Goal: Find specific page/section: Find specific page/section

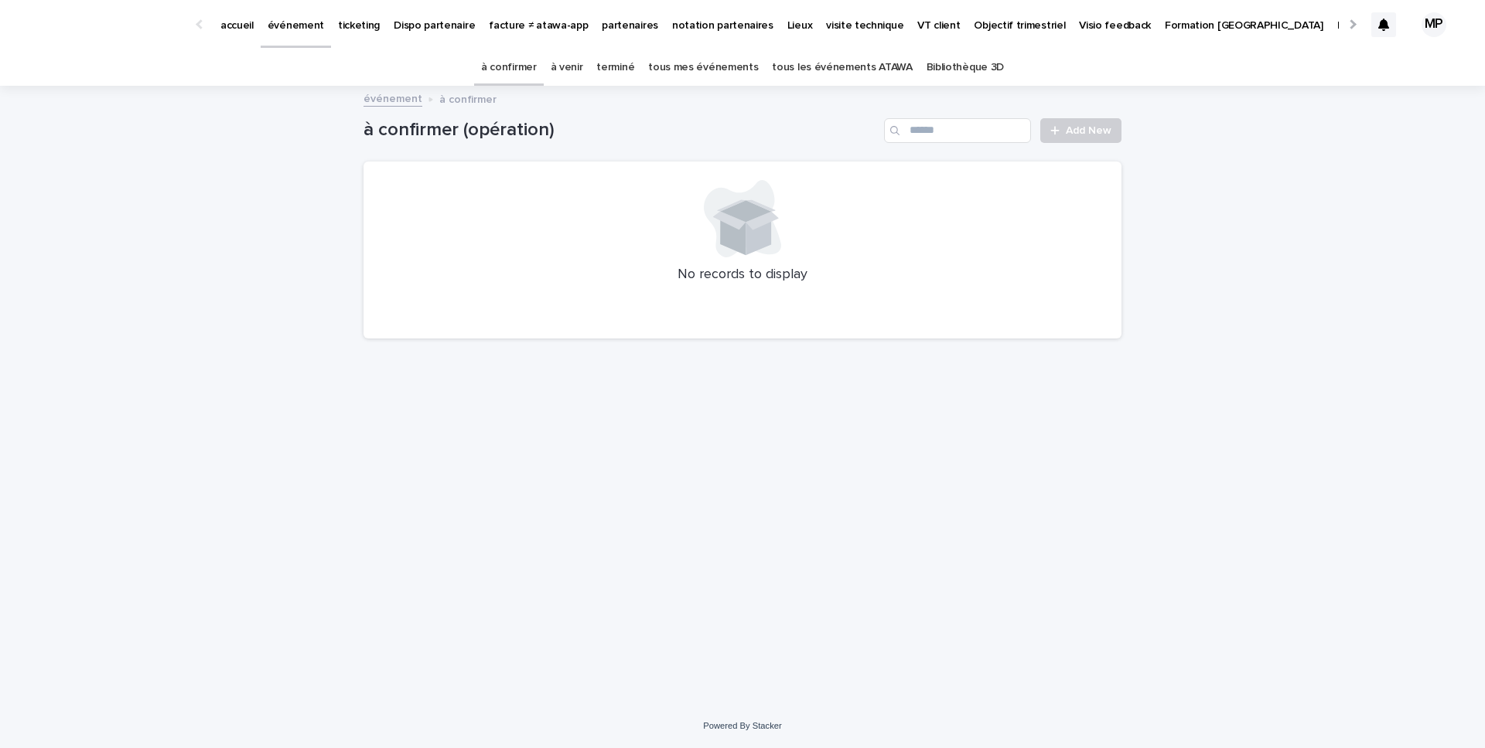
click at [342, 27] on p "ticketing" at bounding box center [359, 16] width 42 height 32
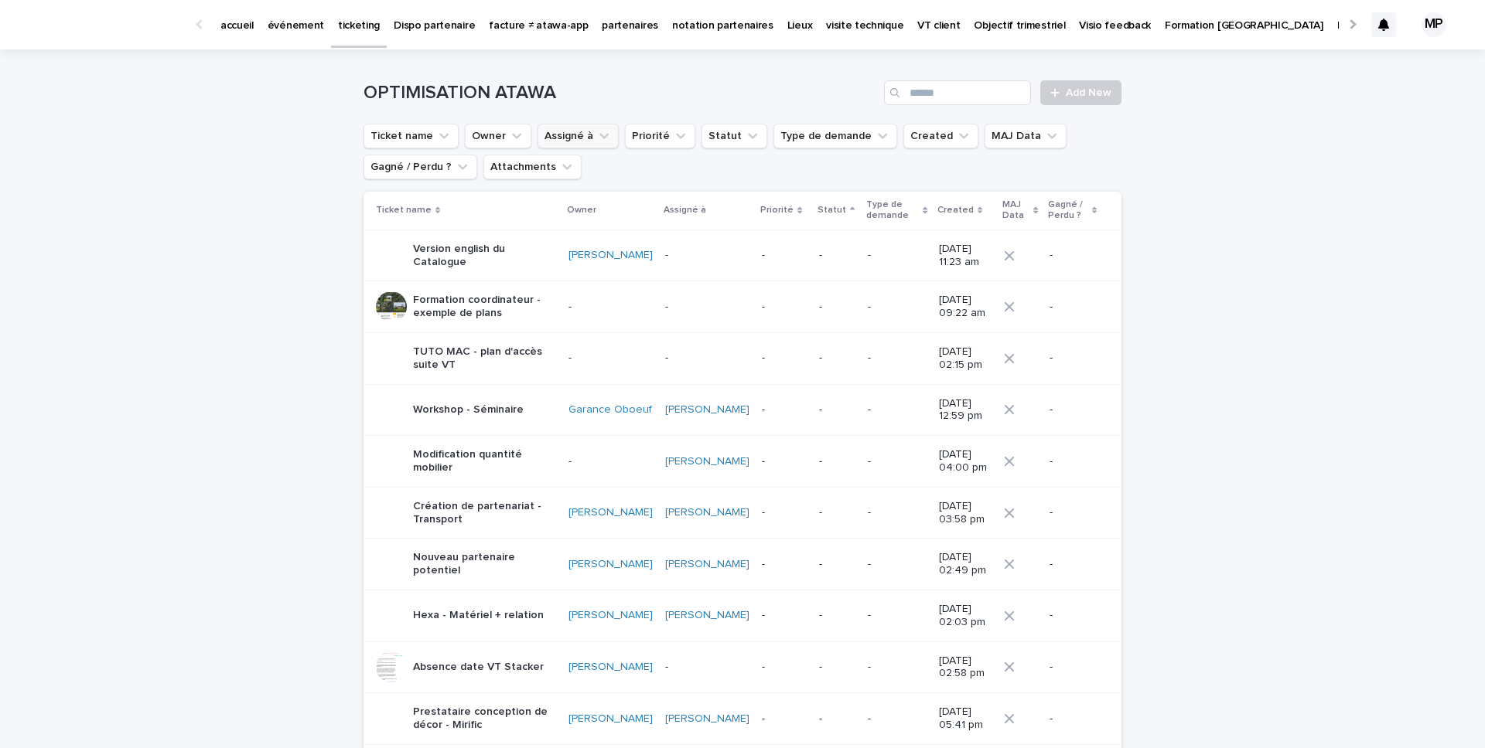
click at [596, 135] on icon "Assigné à" at bounding box center [603, 135] width 15 height 15
type input "***"
click at [613, 231] on p "[PERSON_NAME]" at bounding box center [629, 235] width 164 height 11
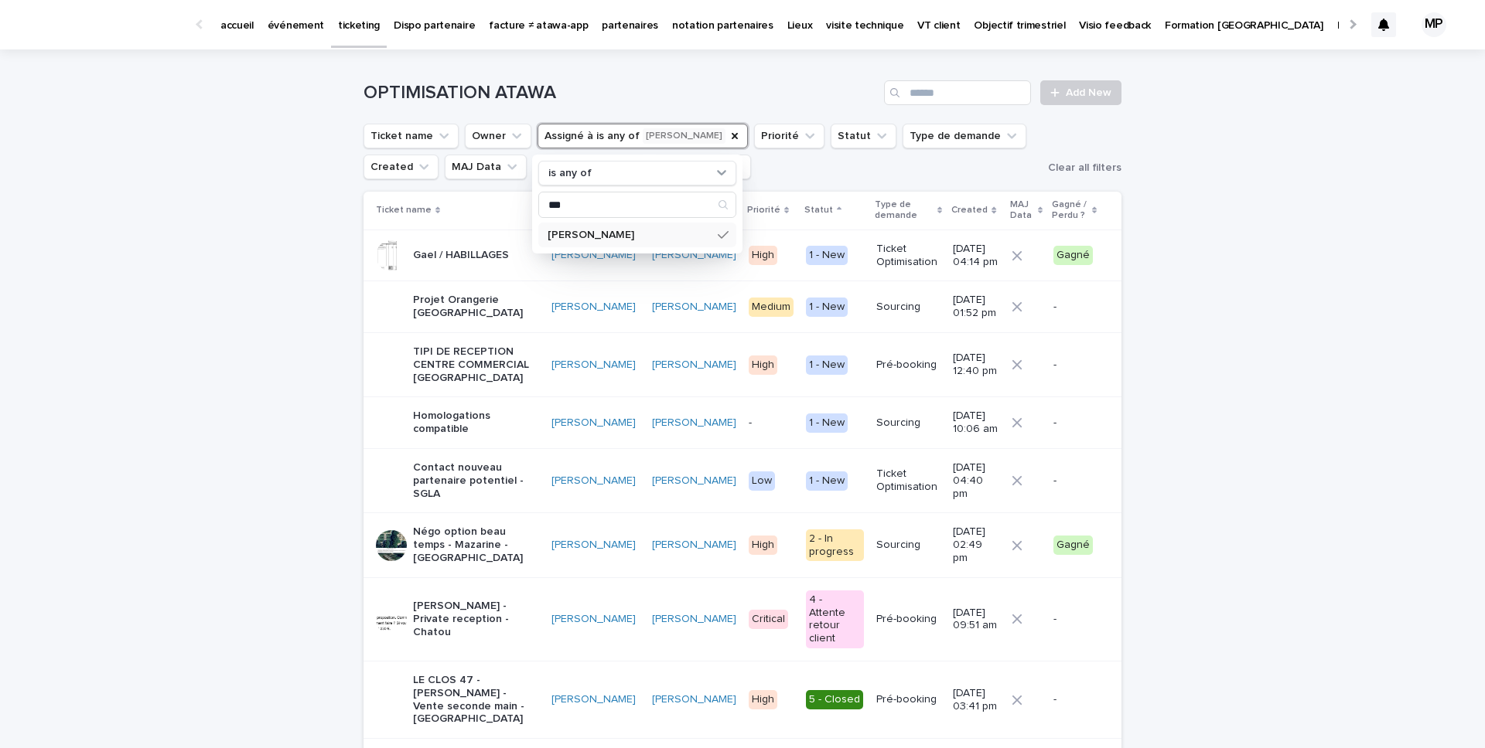
click at [1201, 272] on div "Loading... Saving… Loading... Saving… OPTIMISATION ATAWA Add New Ticket name Ow…" at bounding box center [742, 543] width 1485 height 989
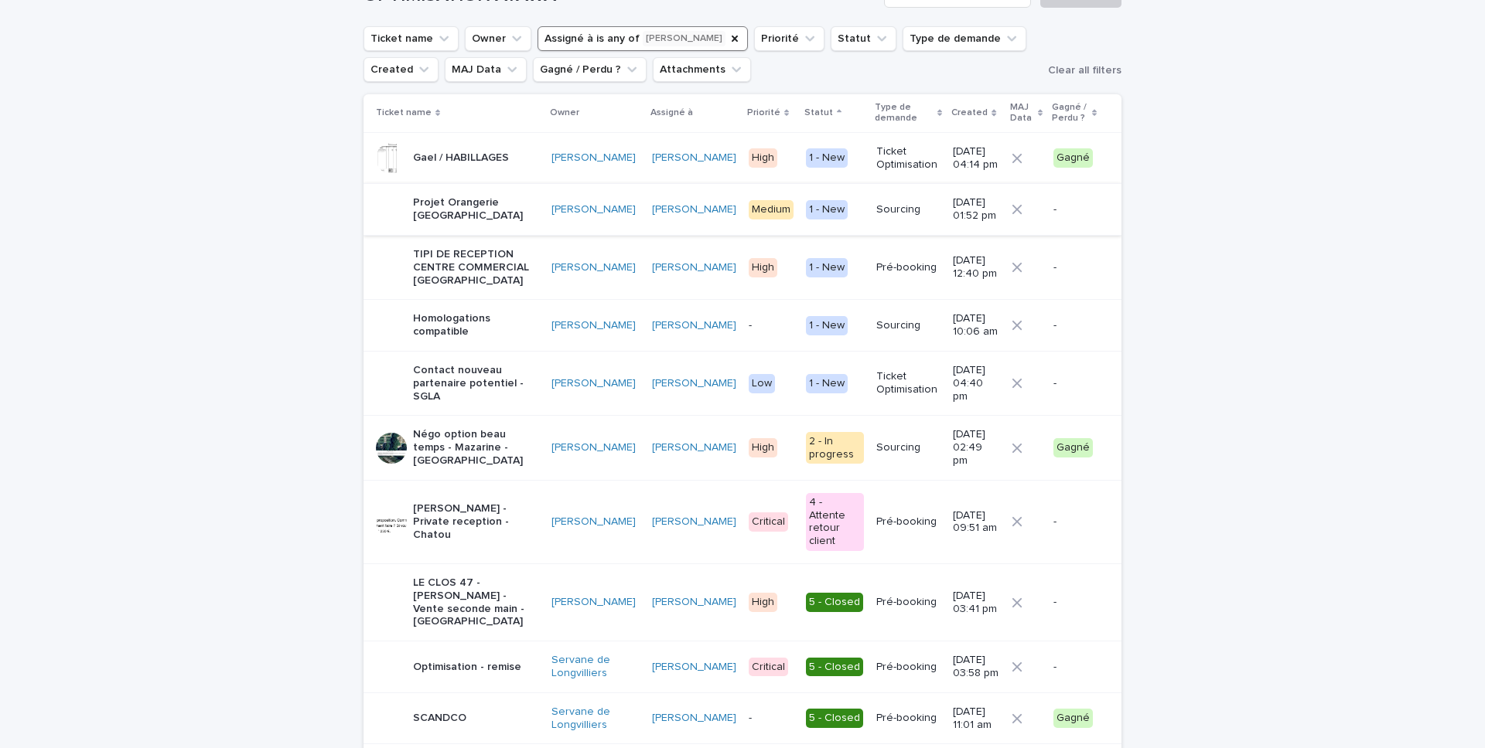
scroll to position [98, 0]
click at [464, 381] on p "Contact nouveau partenaire potentiel - SGLA" at bounding box center [476, 382] width 126 height 39
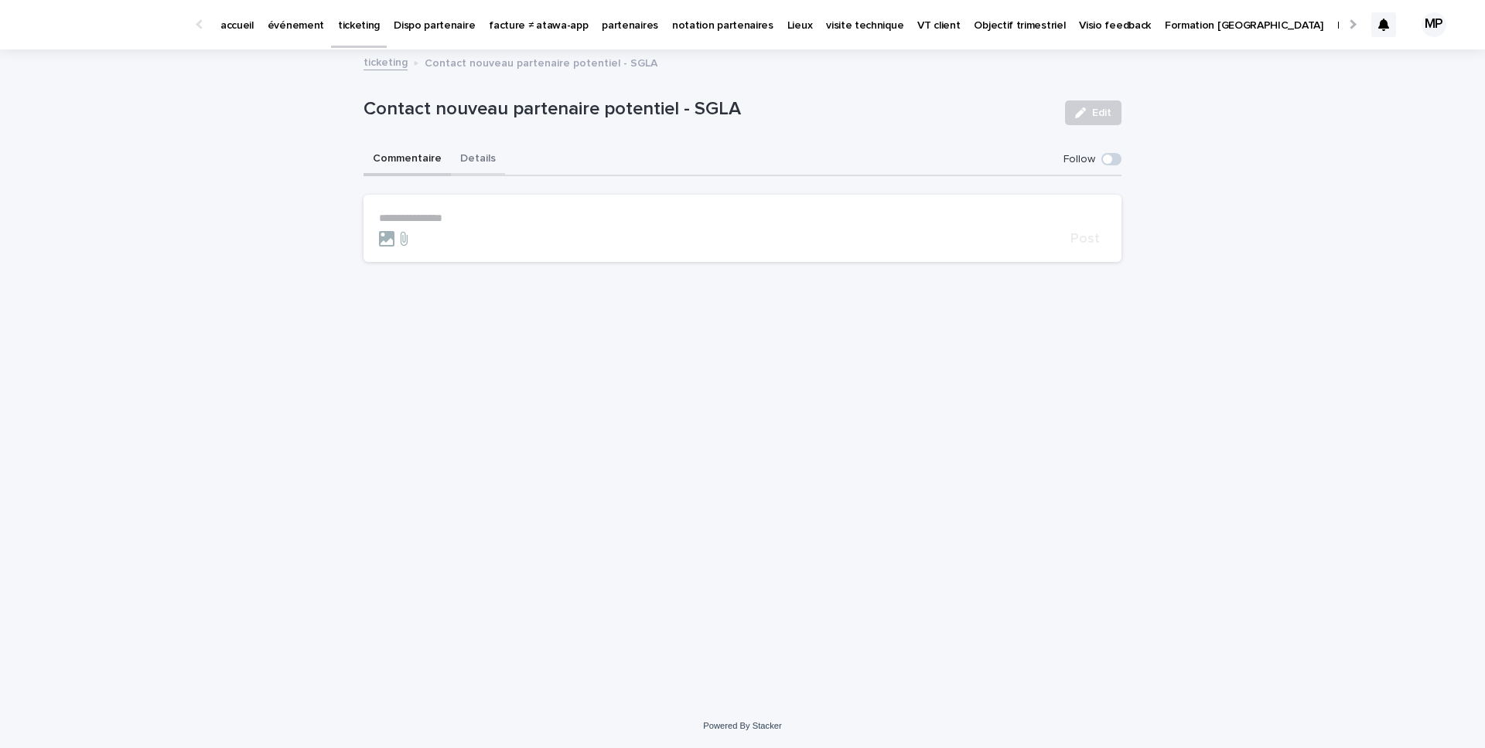
click at [475, 165] on button "Details" at bounding box center [478, 160] width 54 height 32
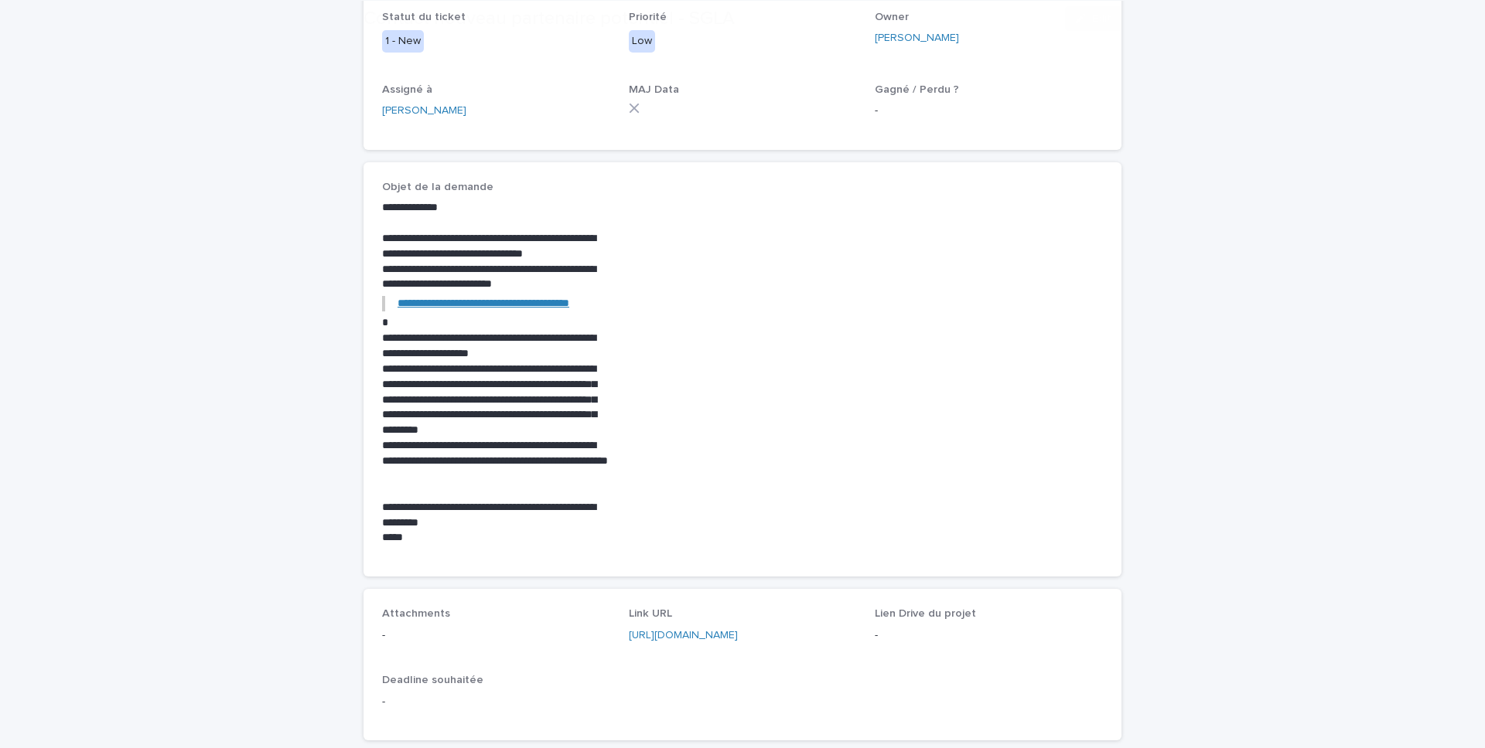
scroll to position [552, 0]
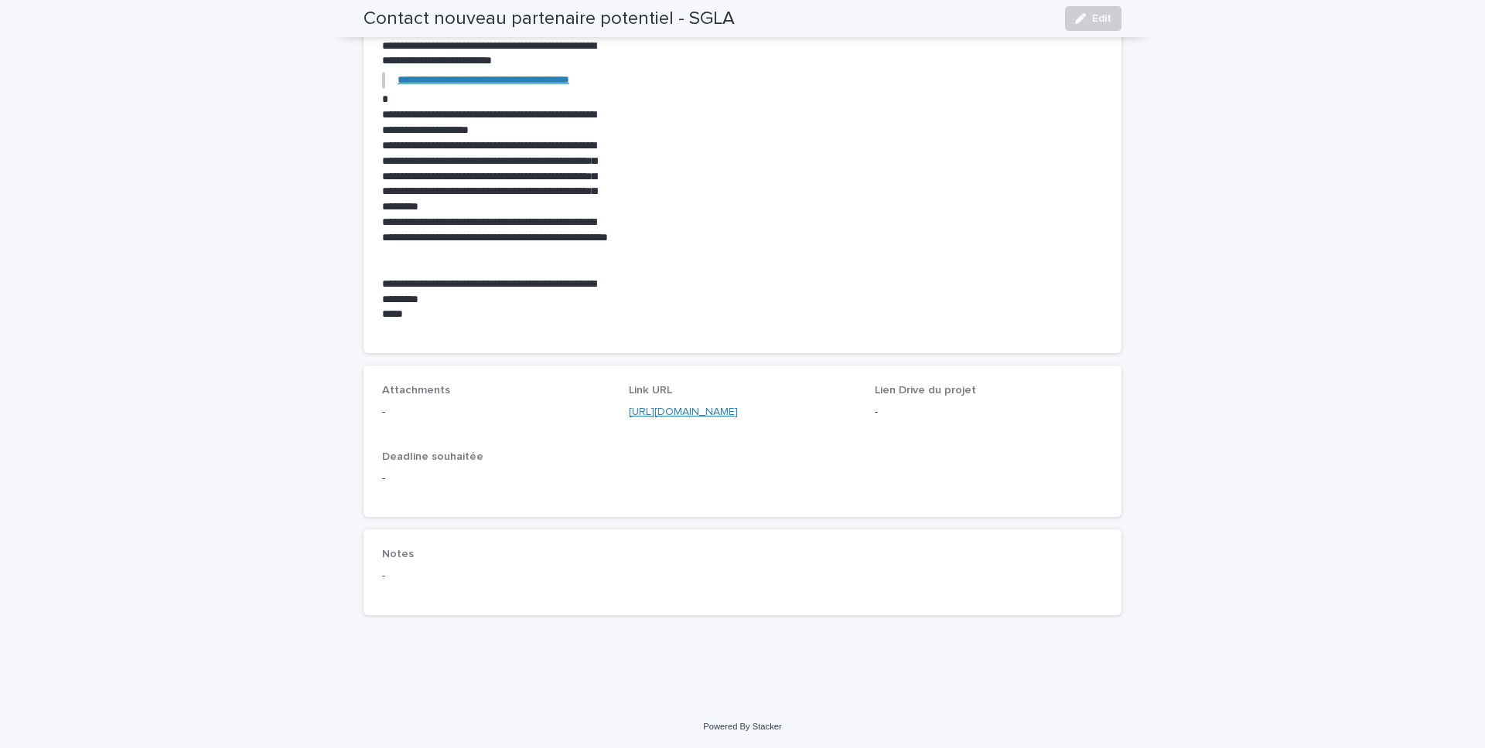
click at [723, 414] on link "[URL][DOMAIN_NAME]" at bounding box center [683, 412] width 109 height 11
